Goal: Navigation & Orientation: Go to known website

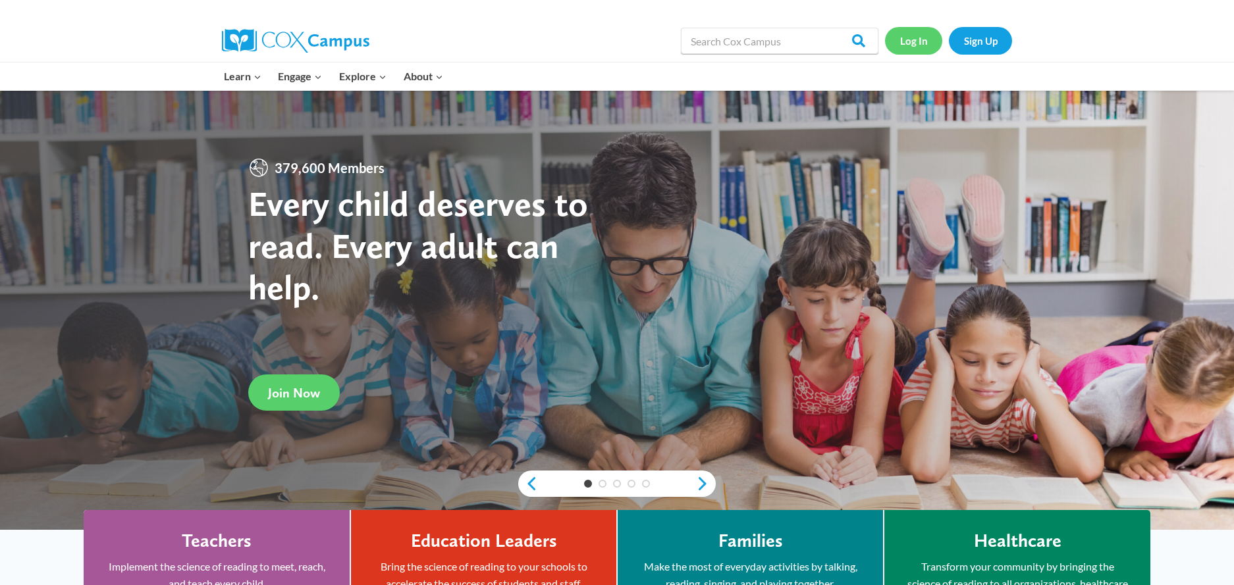
click at [904, 43] on link "Log In" at bounding box center [913, 40] width 57 height 27
